Goal: Information Seeking & Learning: Learn about a topic

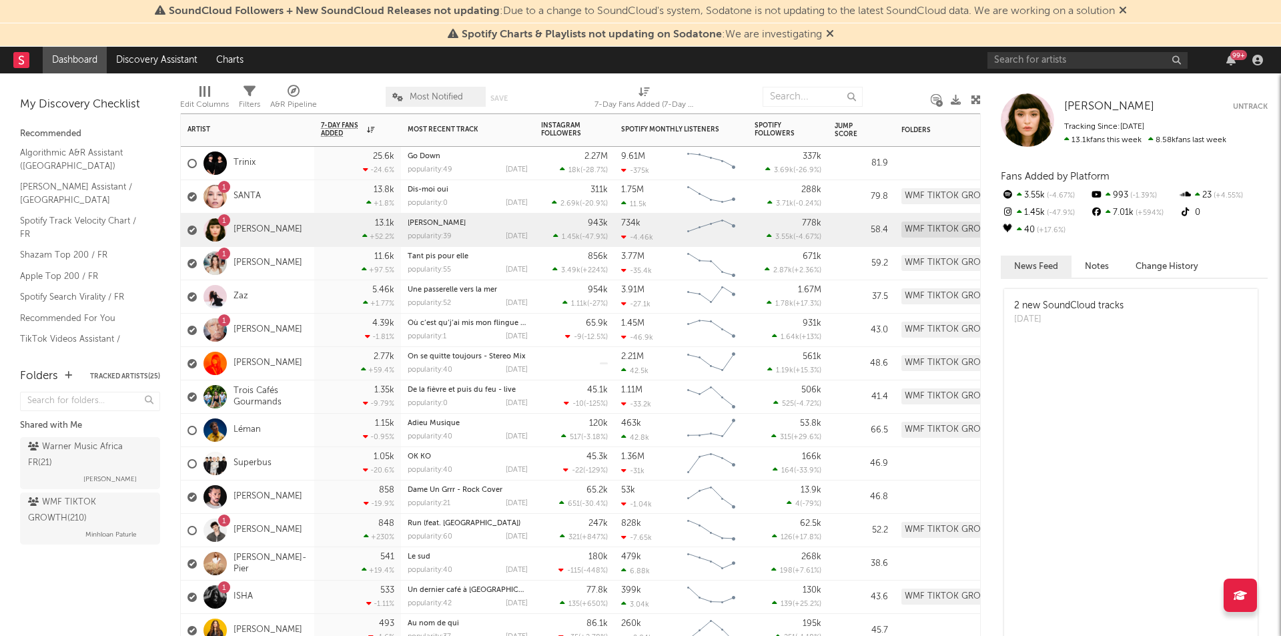
click at [236, 190] on div "1 [DEMOGRAPHIC_DATA]" at bounding box center [223, 196] width 73 height 39
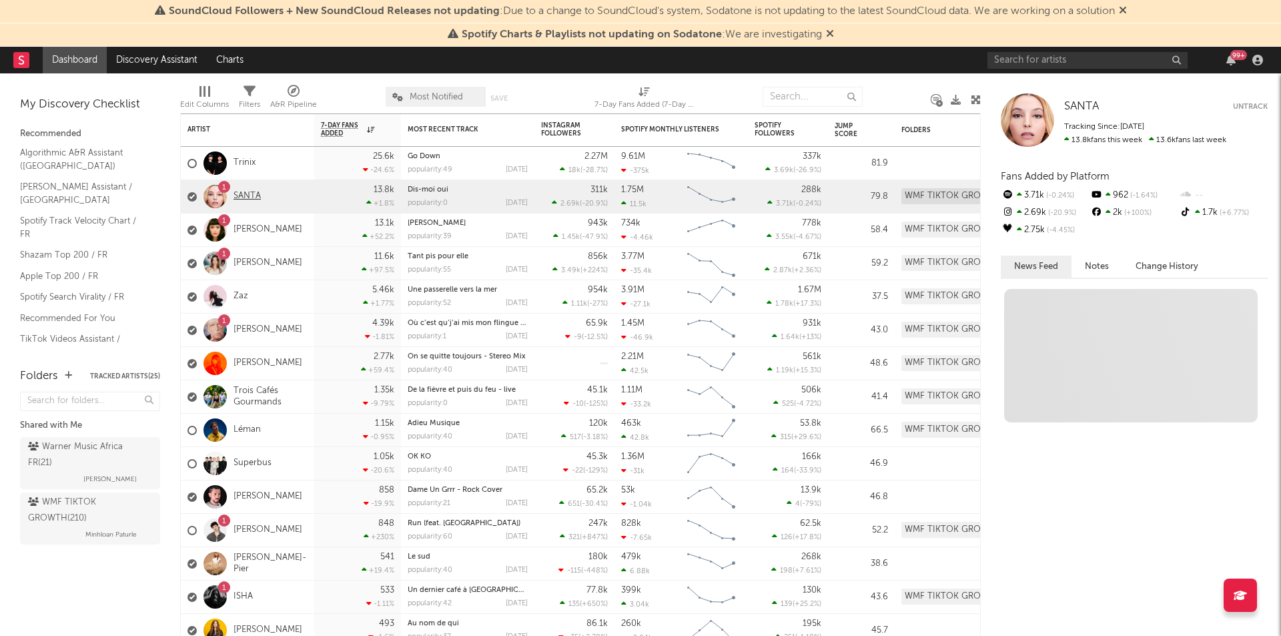
click at [243, 195] on link "SANTA" at bounding box center [246, 196] width 27 height 11
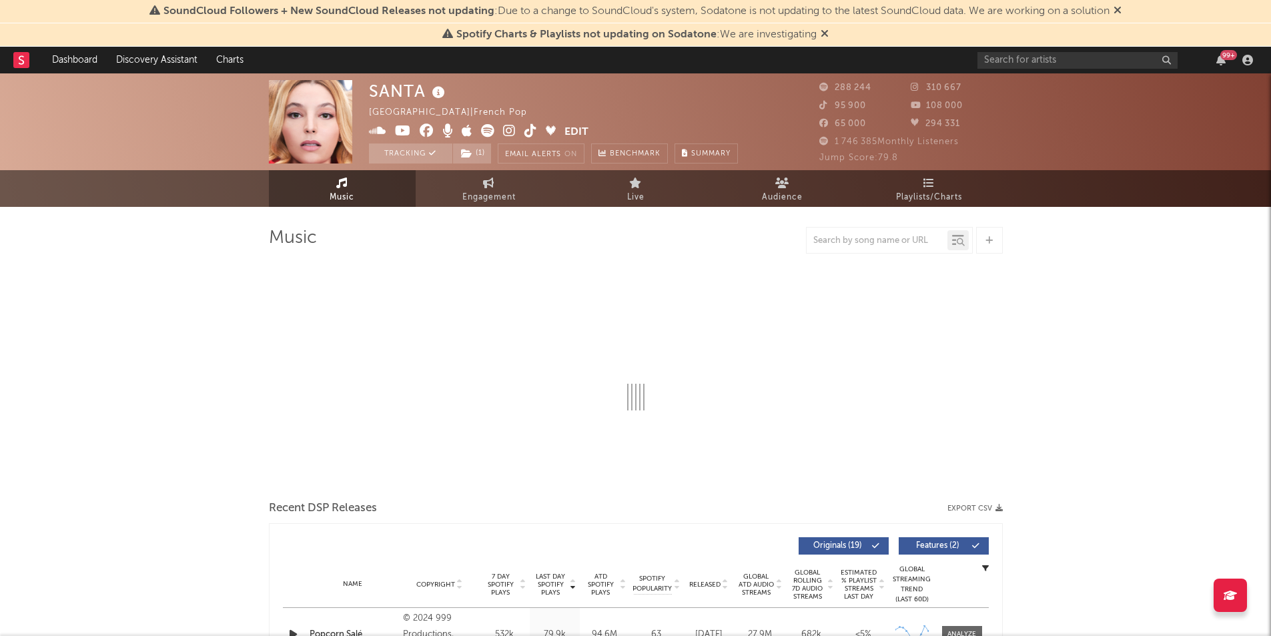
select select "6m"
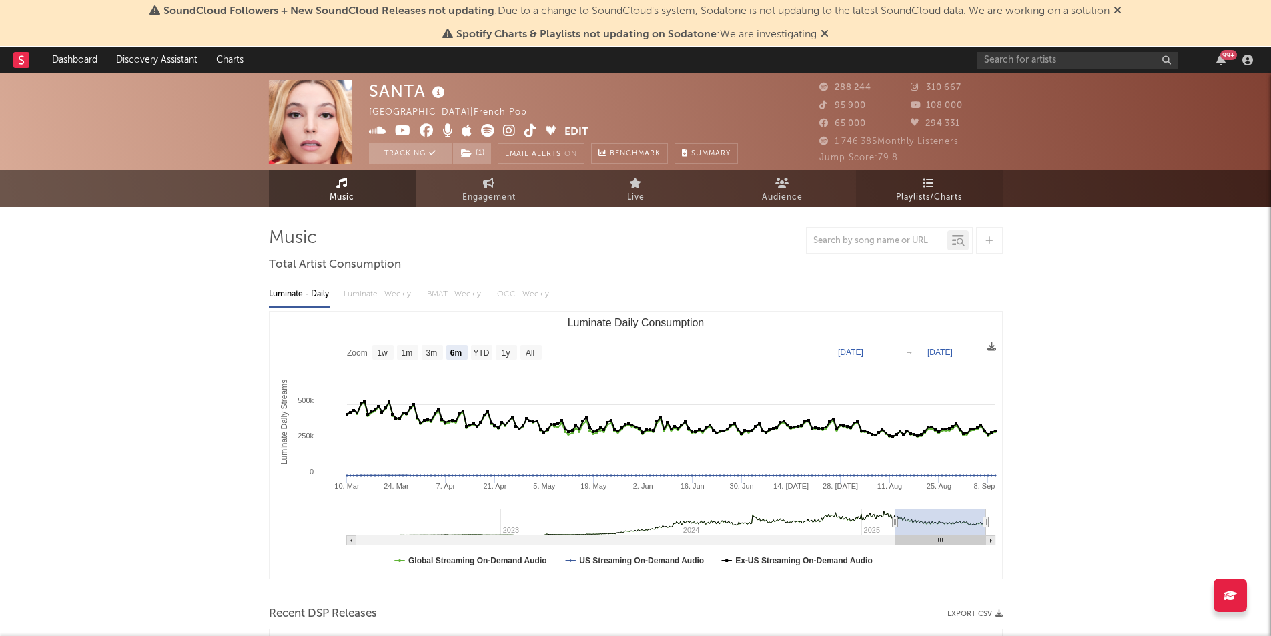
click at [936, 189] on span "Playlists/Charts" at bounding box center [929, 197] width 66 height 16
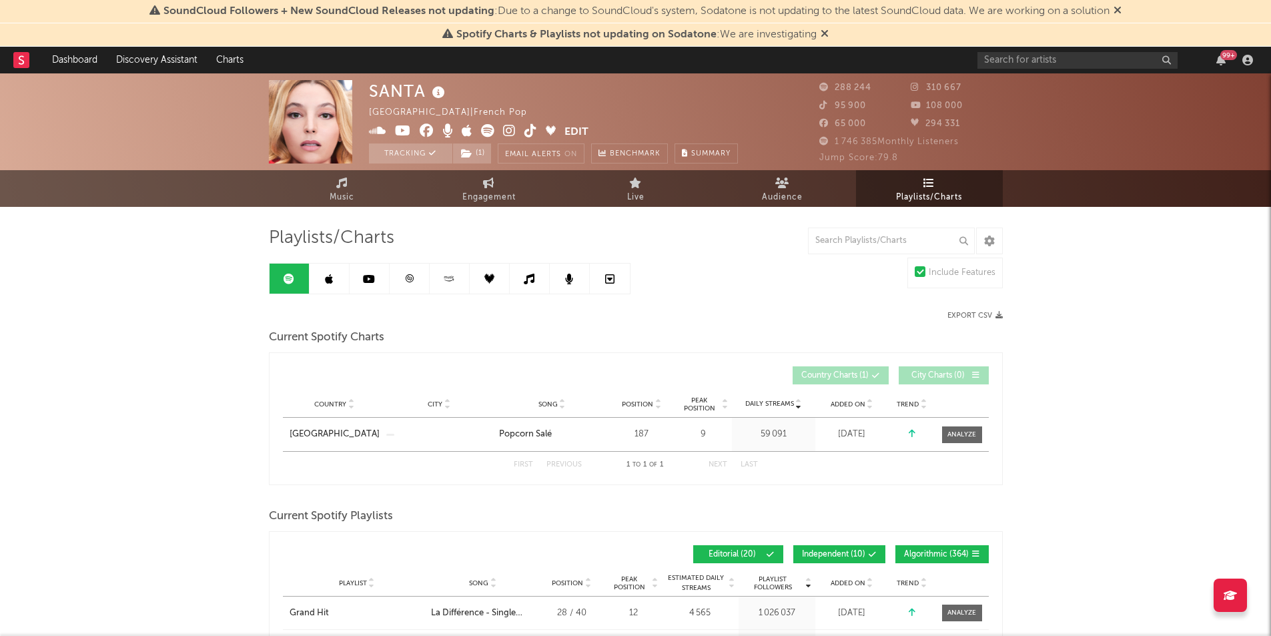
click at [412, 278] on icon at bounding box center [409, 279] width 10 height 10
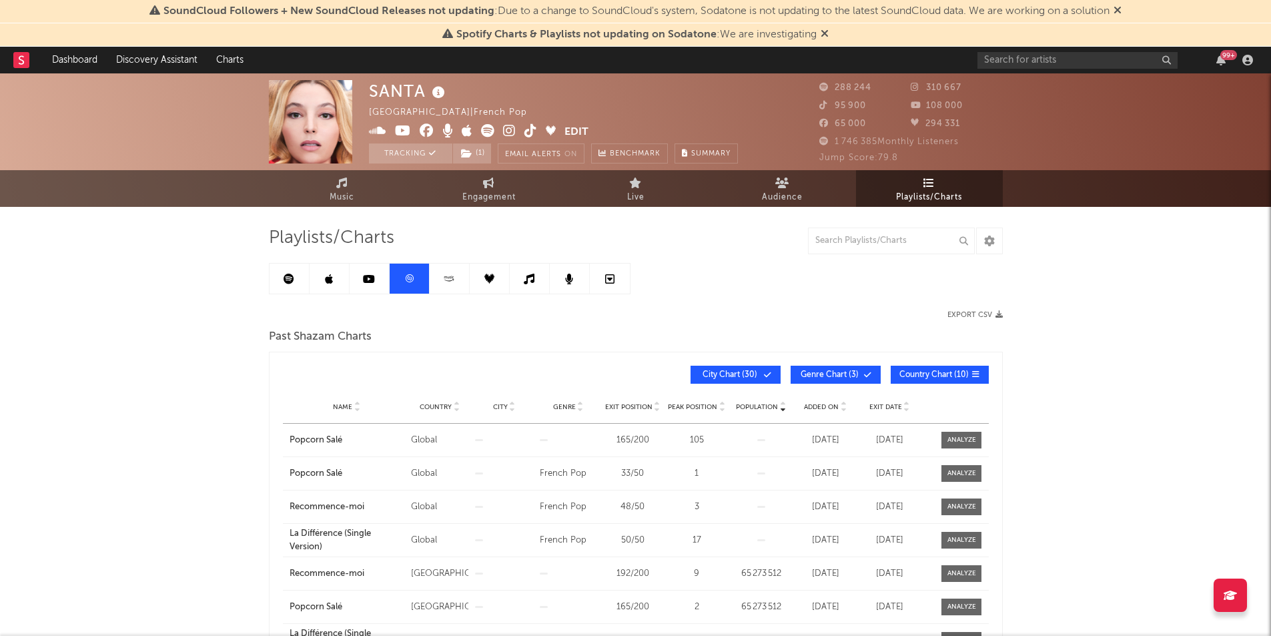
click at [322, 280] on link at bounding box center [330, 278] width 40 height 30
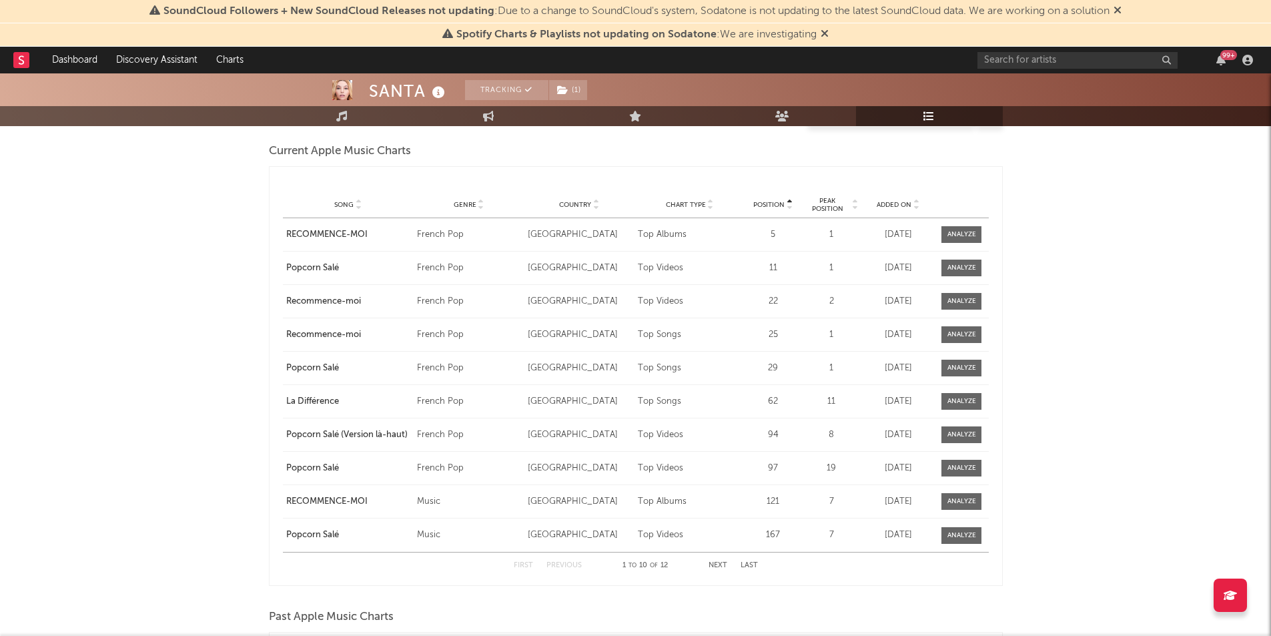
scroll to position [1376, 0]
click at [881, 204] on span "Added On" at bounding box center [894, 204] width 35 height 8
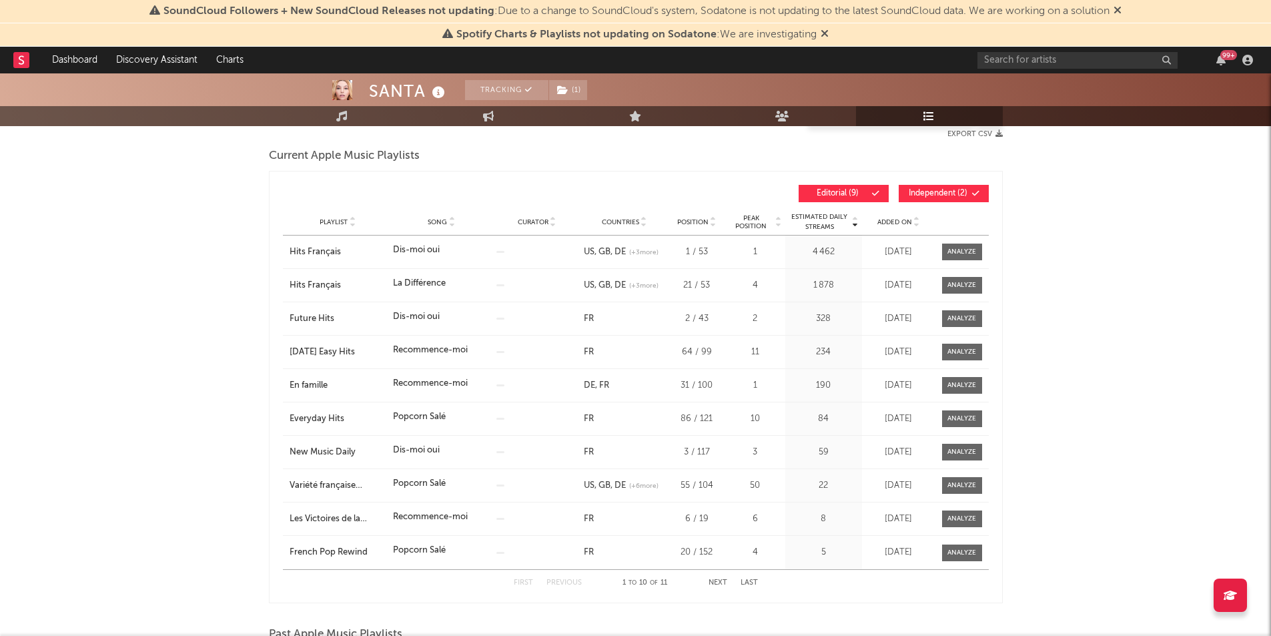
scroll to position [0, 0]
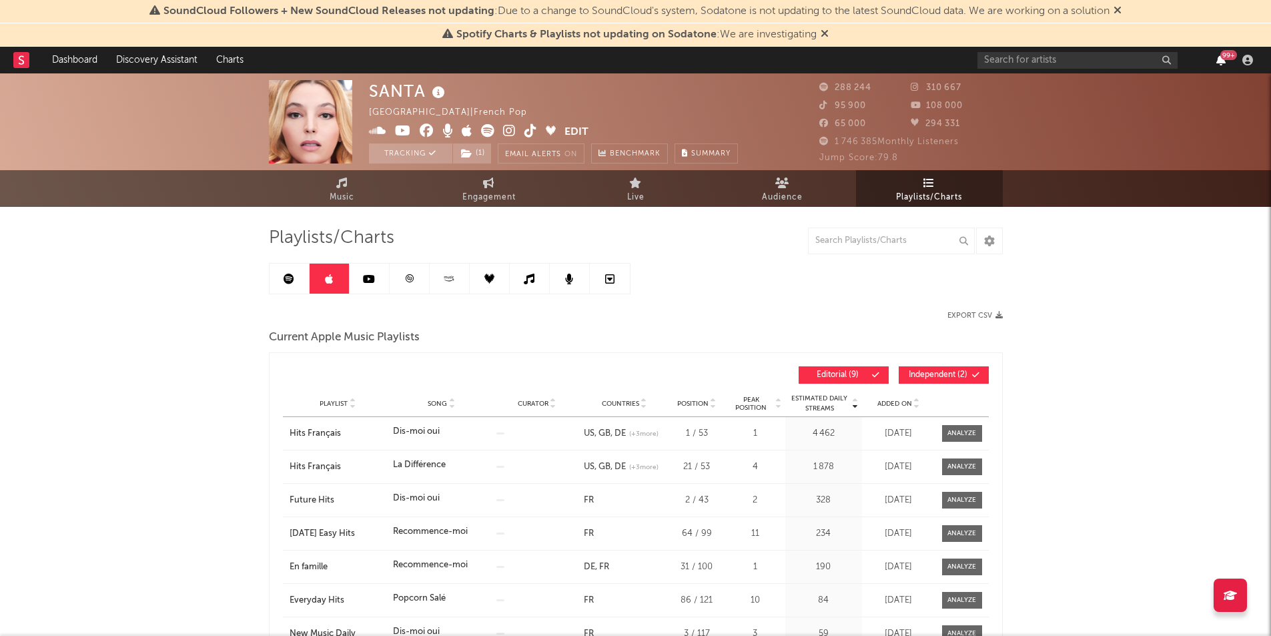
click at [1222, 63] on icon "button" at bounding box center [1220, 60] width 9 height 11
click at [290, 280] on icon at bounding box center [289, 279] width 11 height 11
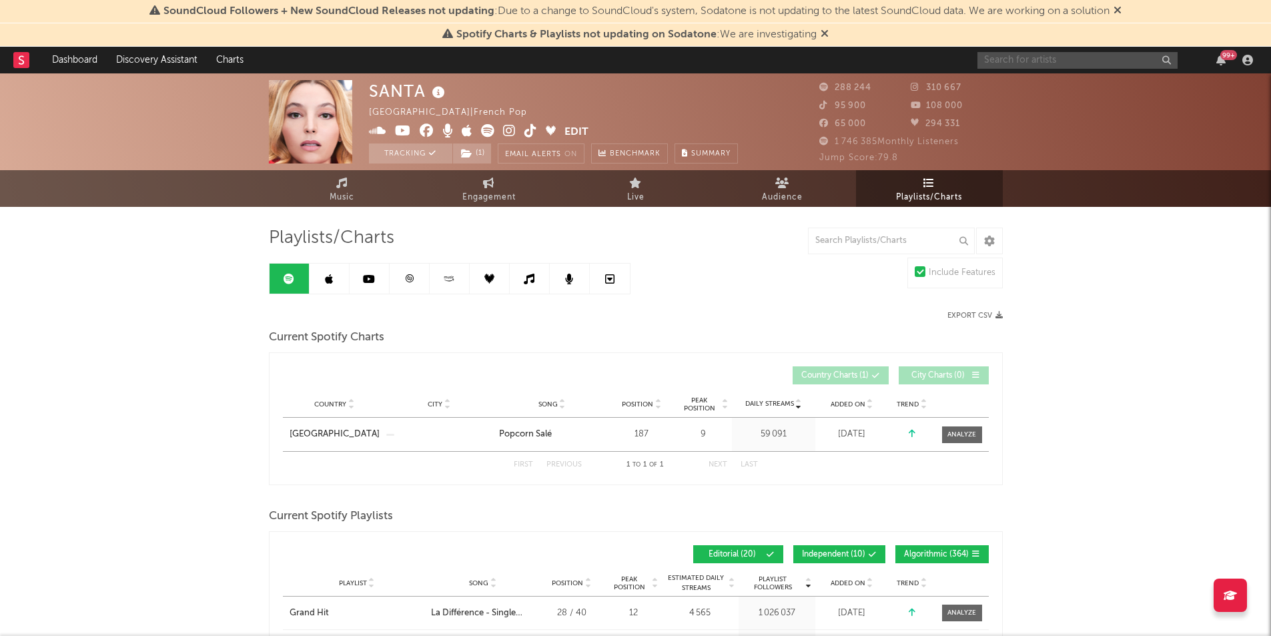
click at [1005, 55] on input "text" at bounding box center [1077, 60] width 200 height 17
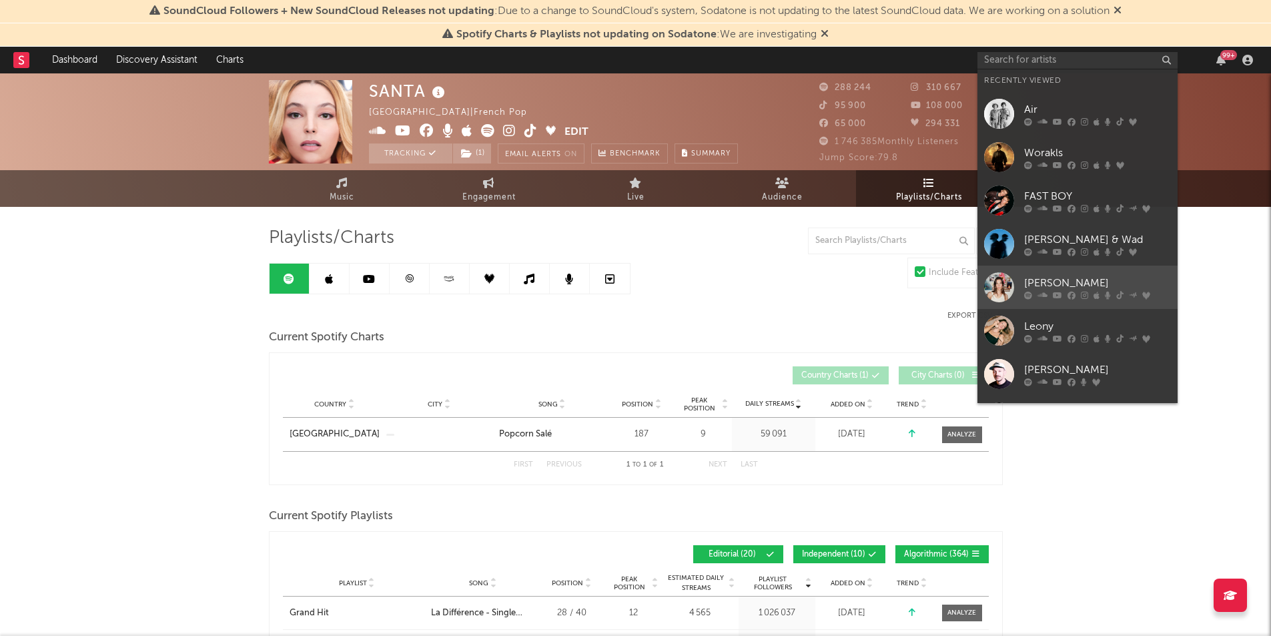
click at [1051, 292] on div at bounding box center [1097, 295] width 147 height 8
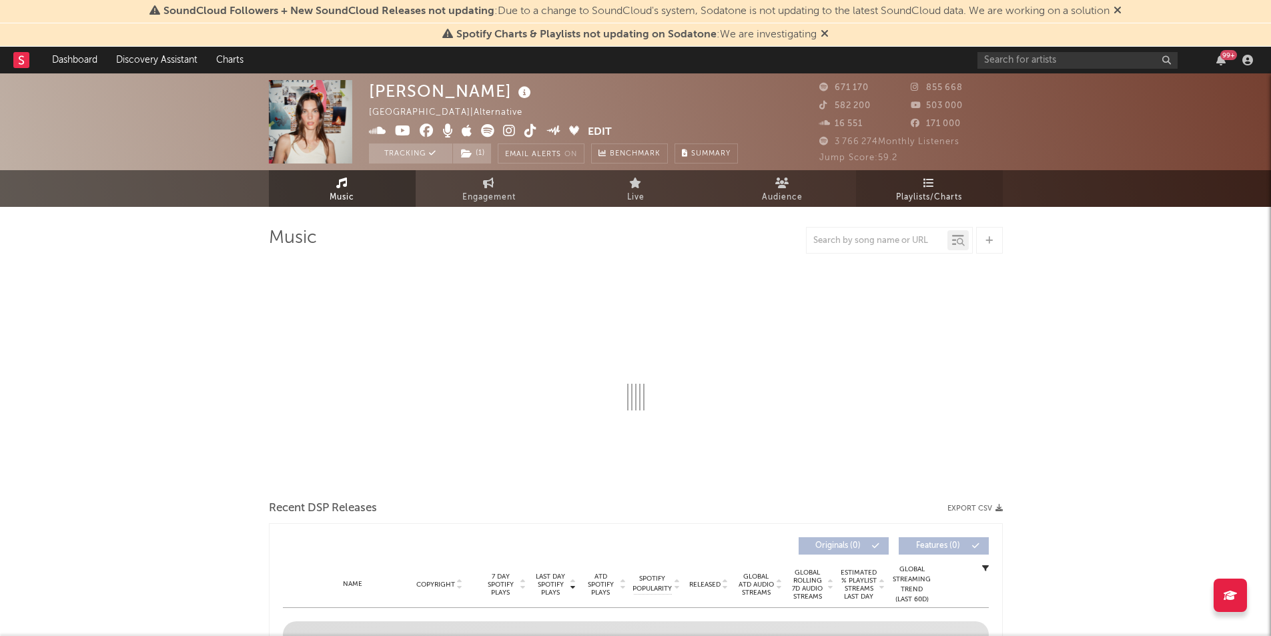
click at [945, 187] on link "Playlists/Charts" at bounding box center [929, 188] width 147 height 37
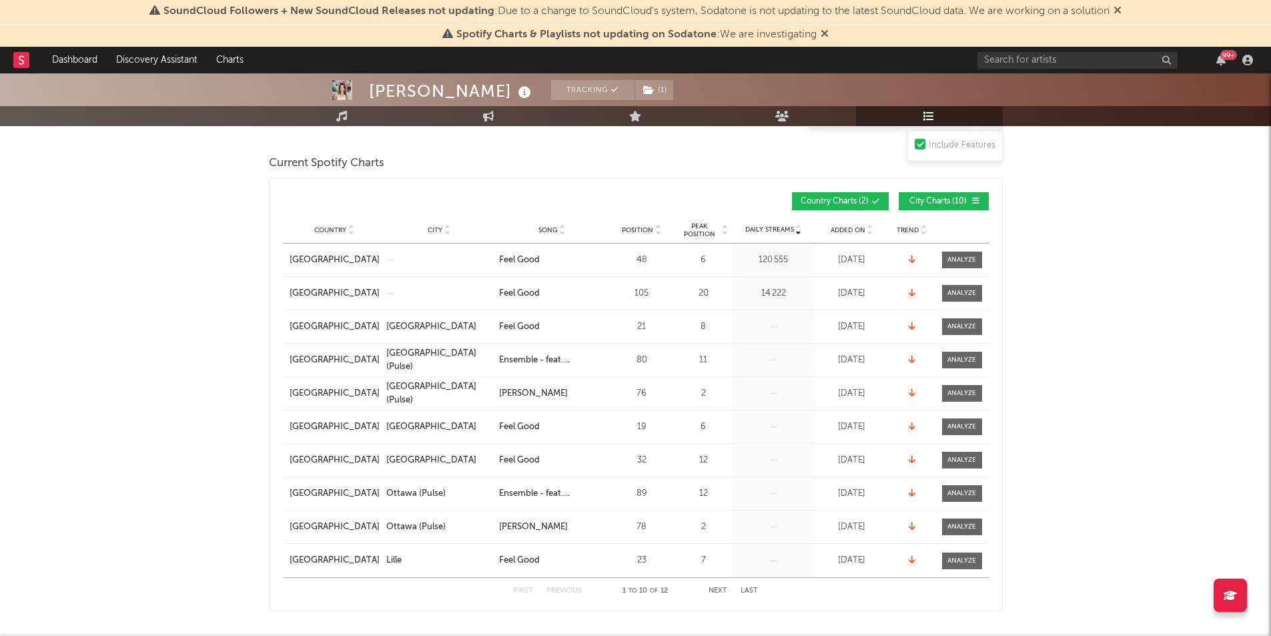
scroll to position [175, 0]
click at [841, 227] on span "Added On" at bounding box center [848, 229] width 35 height 8
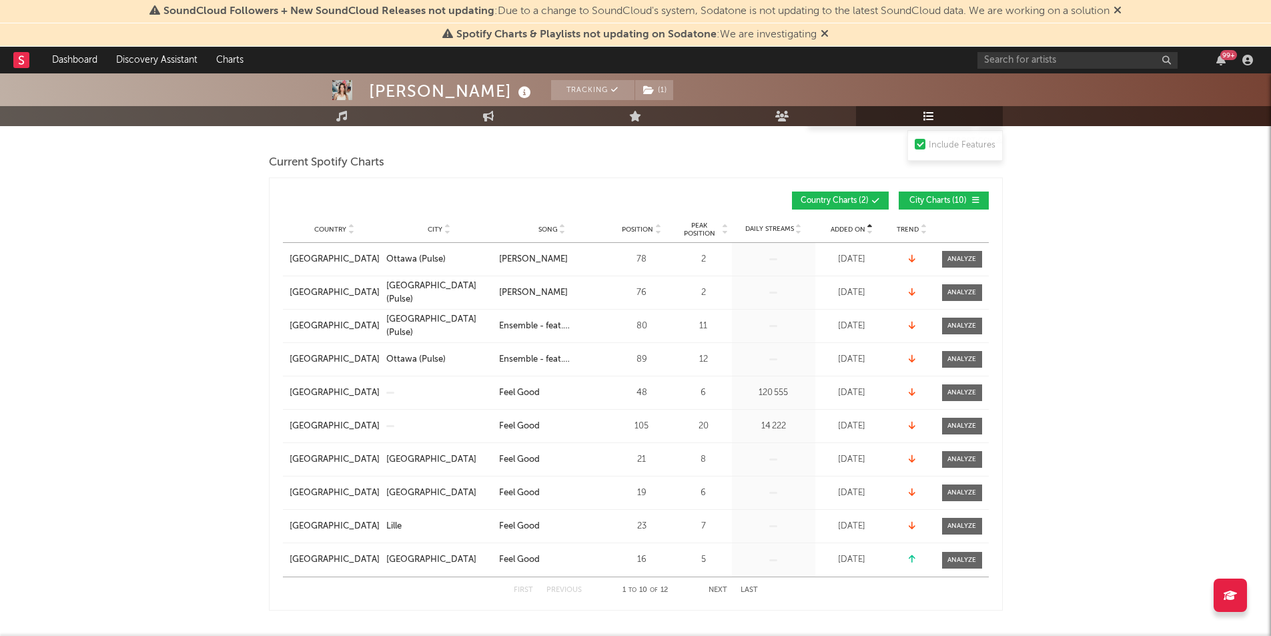
click at [841, 227] on span "Added On" at bounding box center [848, 229] width 35 height 8
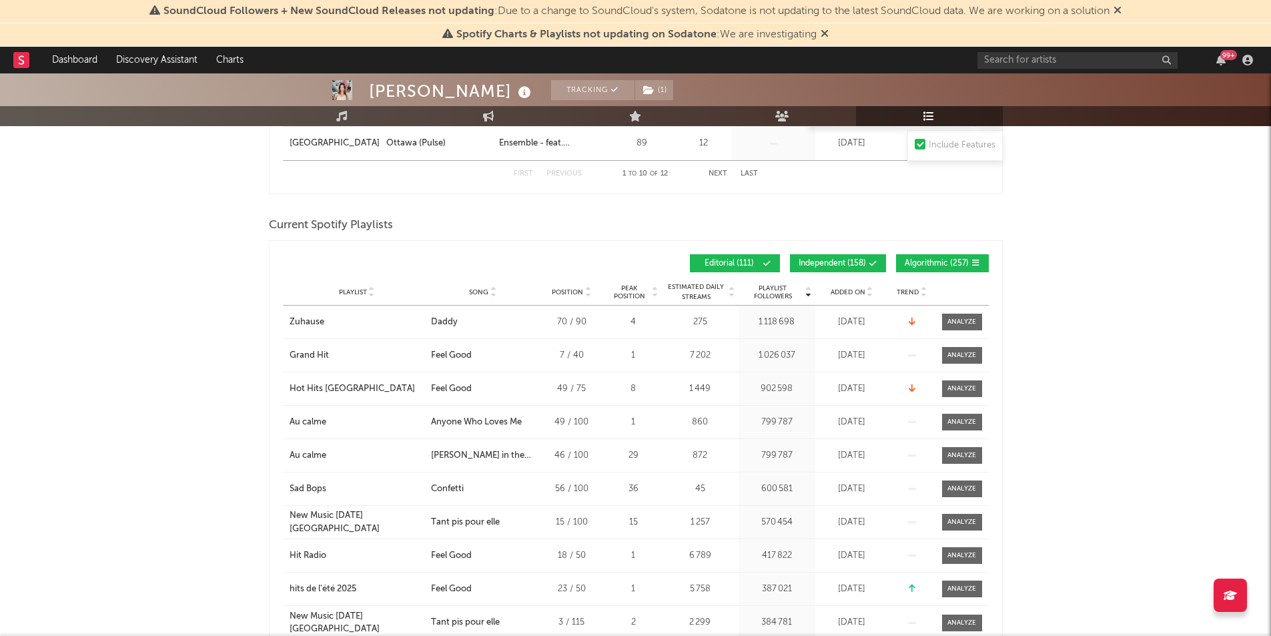
scroll to position [590, 0]
click at [839, 290] on span "Added On" at bounding box center [848, 293] width 35 height 8
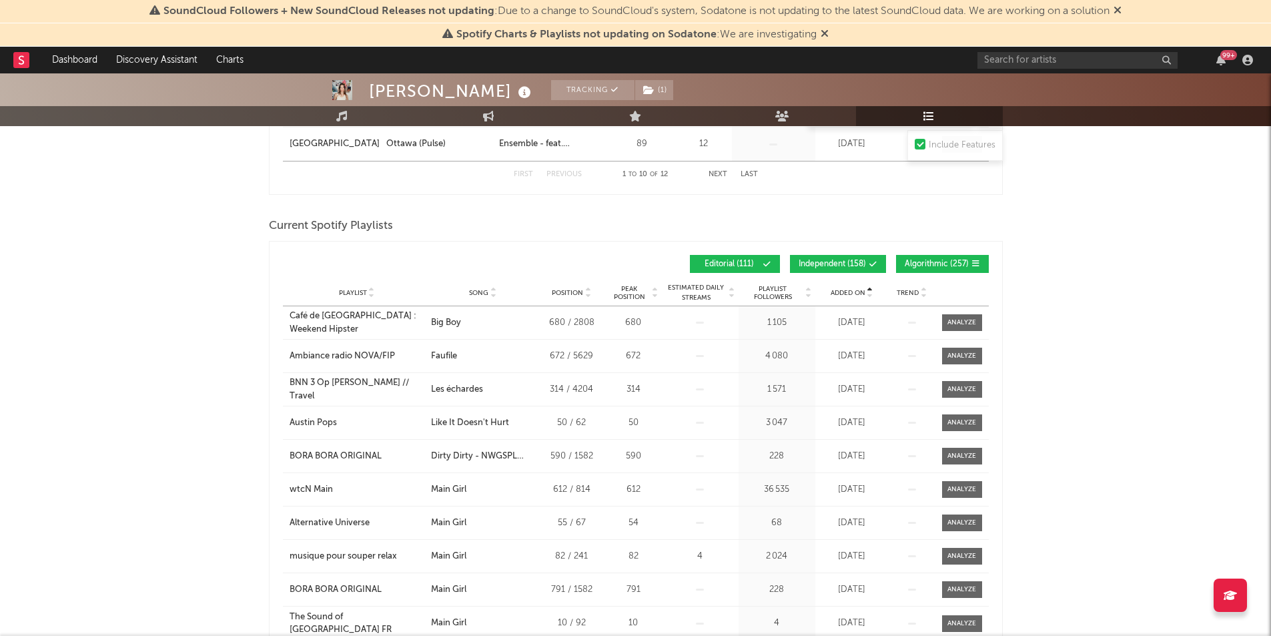
click at [839, 290] on span "Added On" at bounding box center [848, 293] width 35 height 8
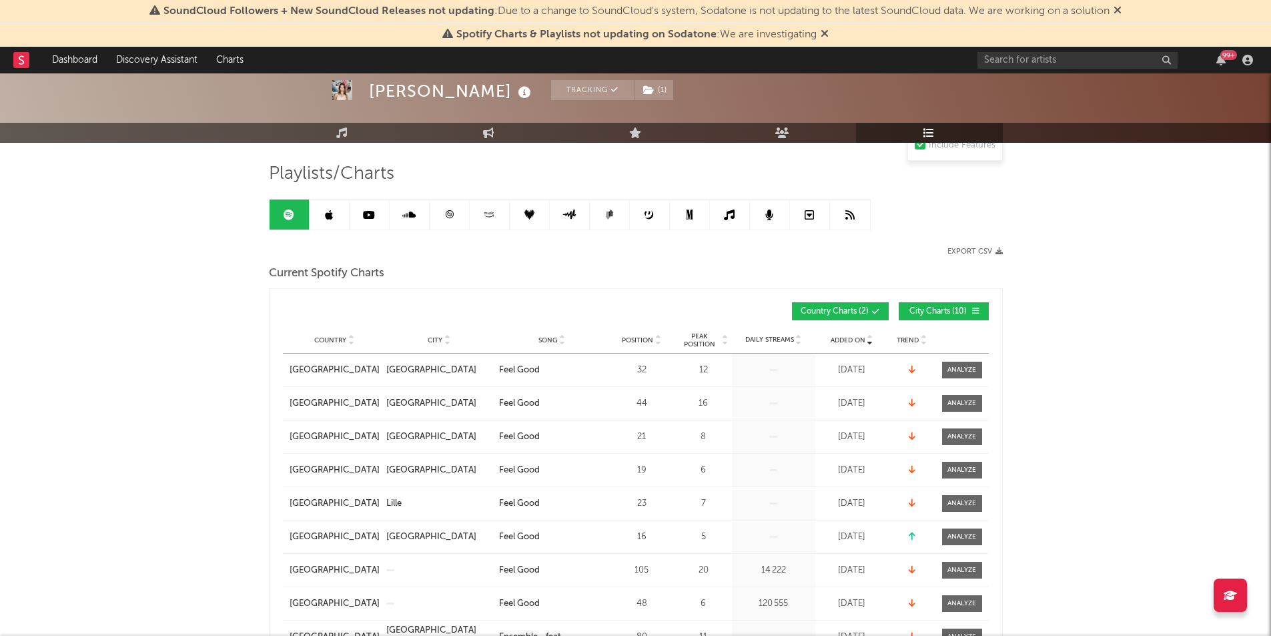
scroll to position [0, 0]
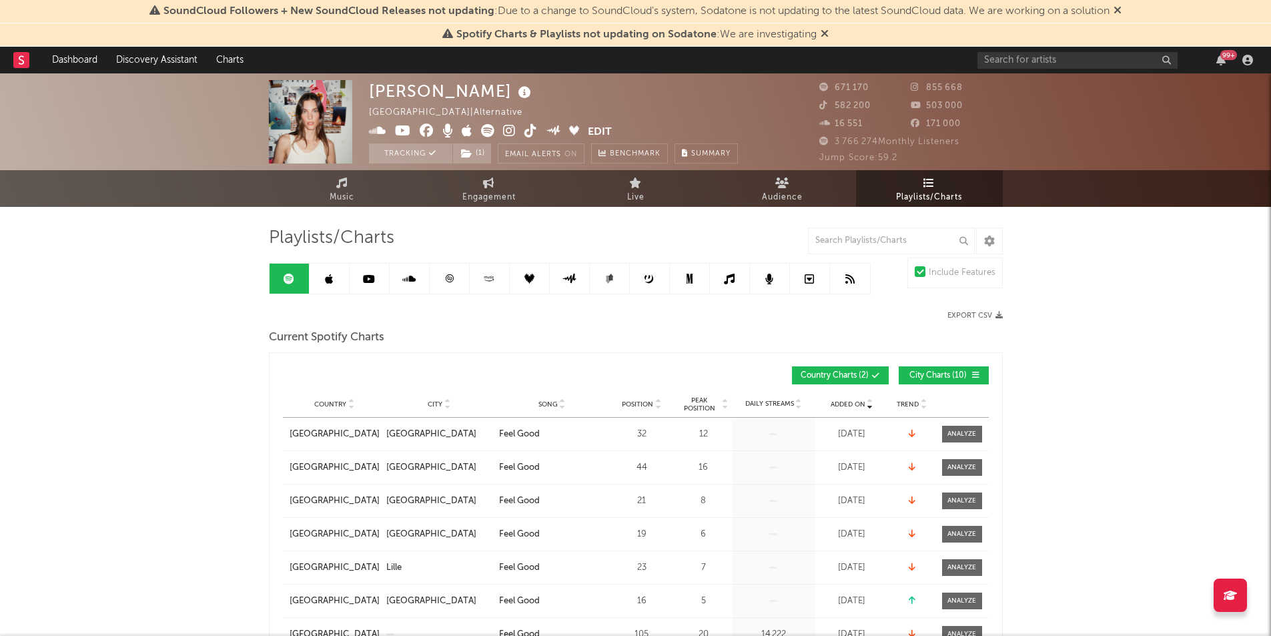
click at [333, 266] on link at bounding box center [330, 278] width 40 height 30
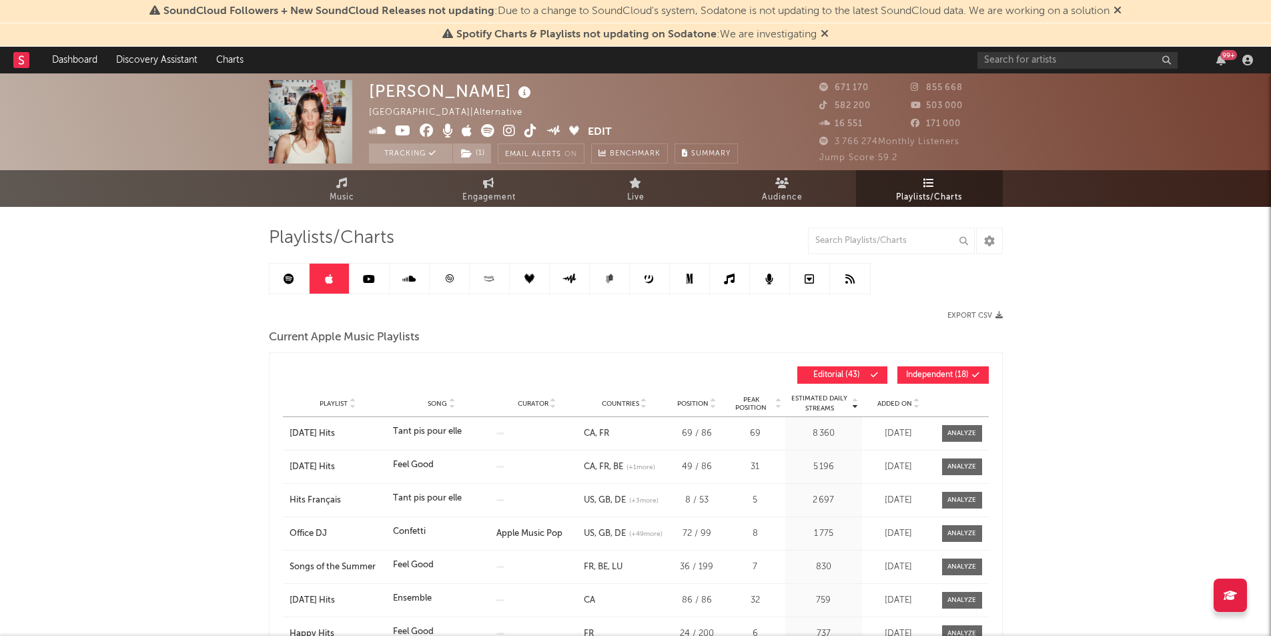
click at [450, 277] on icon at bounding box center [449, 278] width 8 height 8
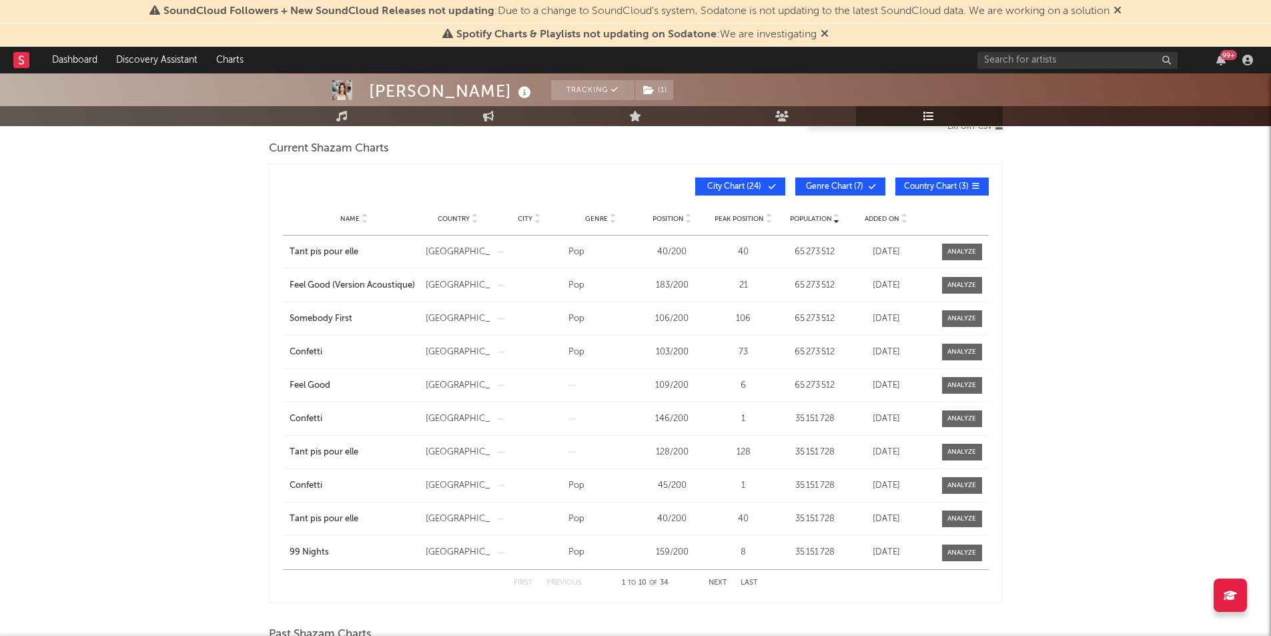
scroll to position [189, 0]
